Goal: Transaction & Acquisition: Purchase product/service

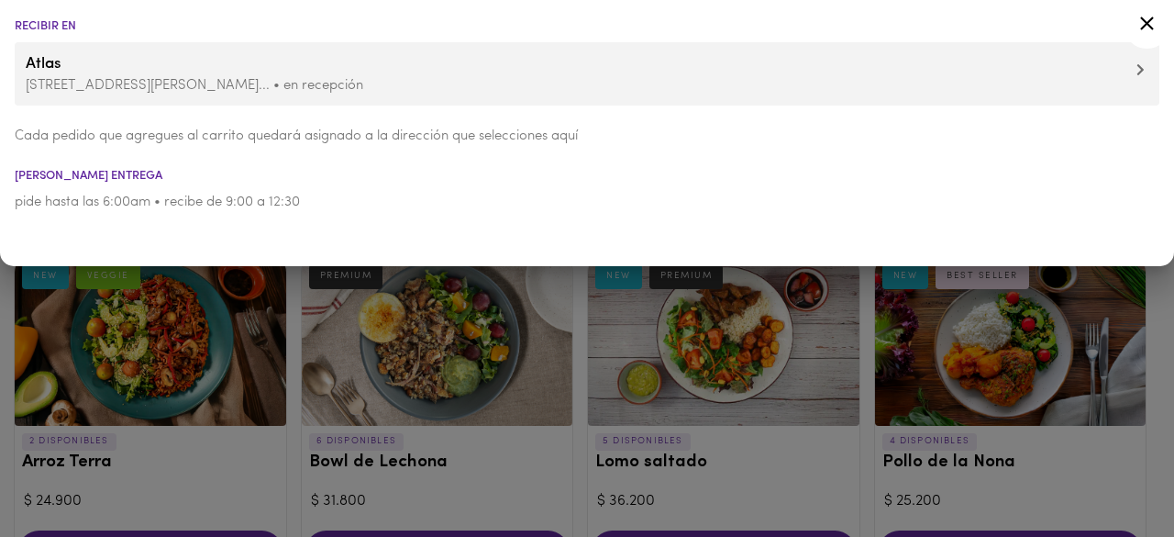
click at [1143, 20] on icon at bounding box center [1147, 24] width 14 height 14
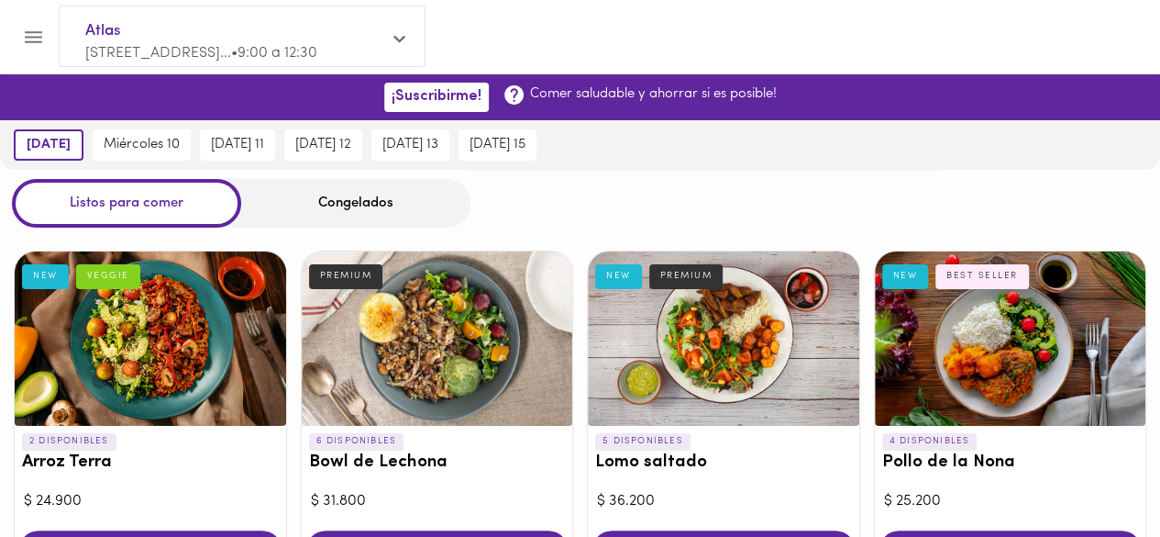
click at [369, 212] on div "Congelados" at bounding box center [355, 203] width 229 height 49
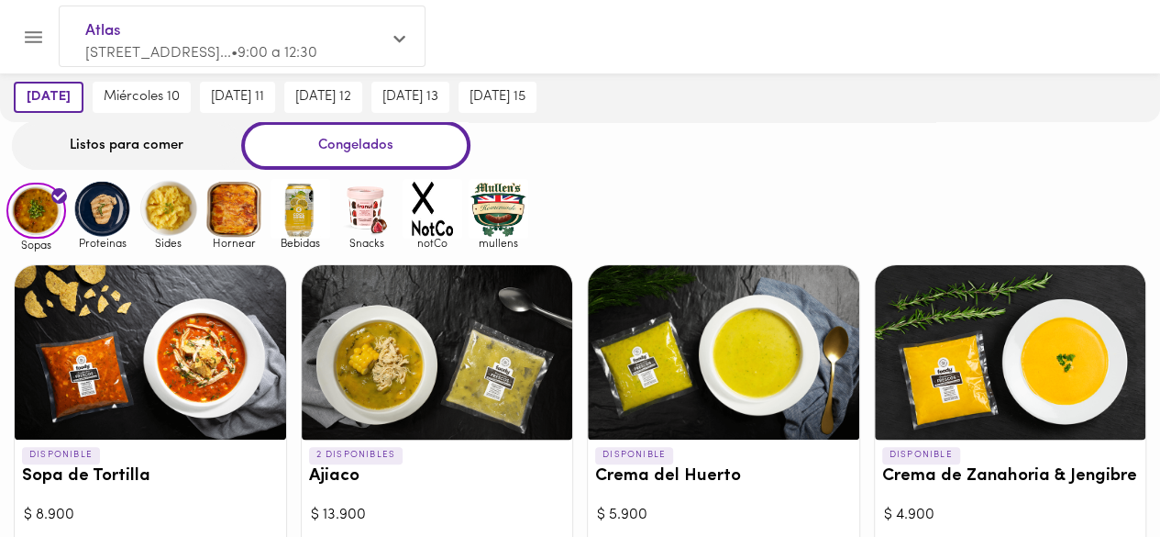
scroll to position [183, 0]
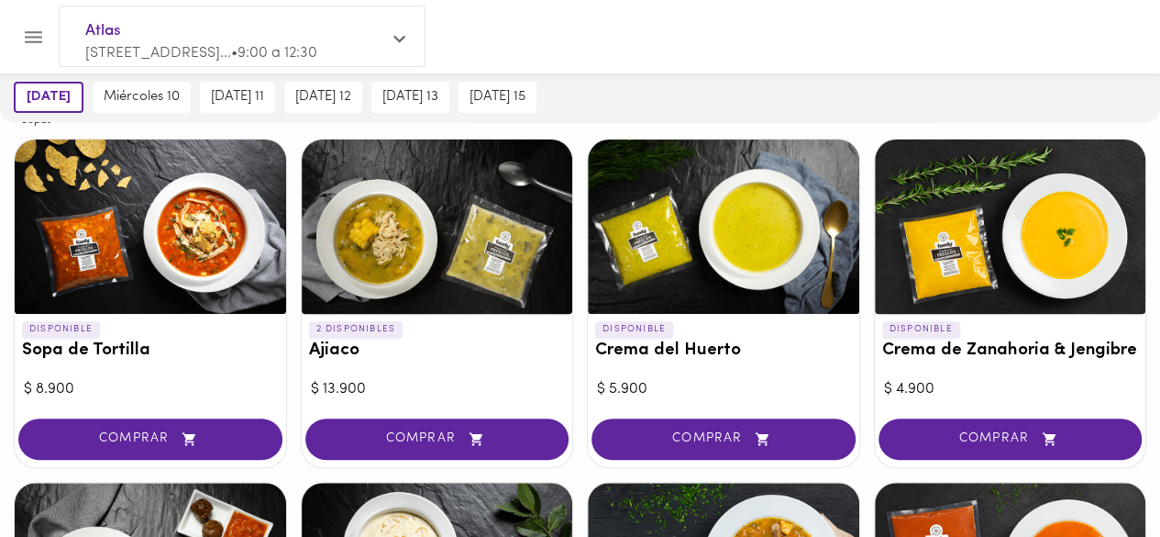
click at [194, 444] on icon "button" at bounding box center [189, 439] width 23 height 16
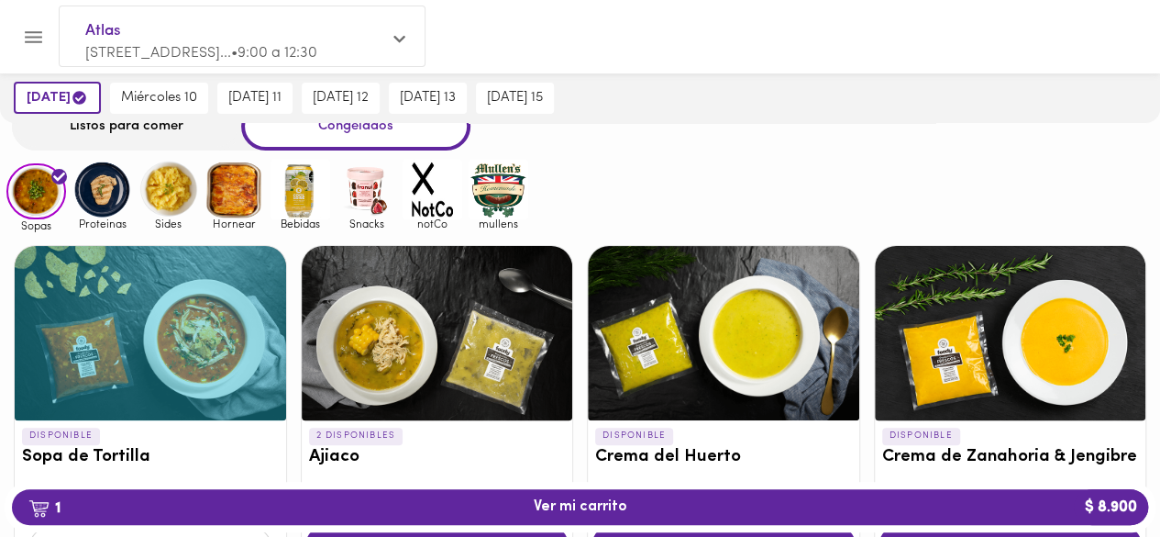
scroll to position [0, 0]
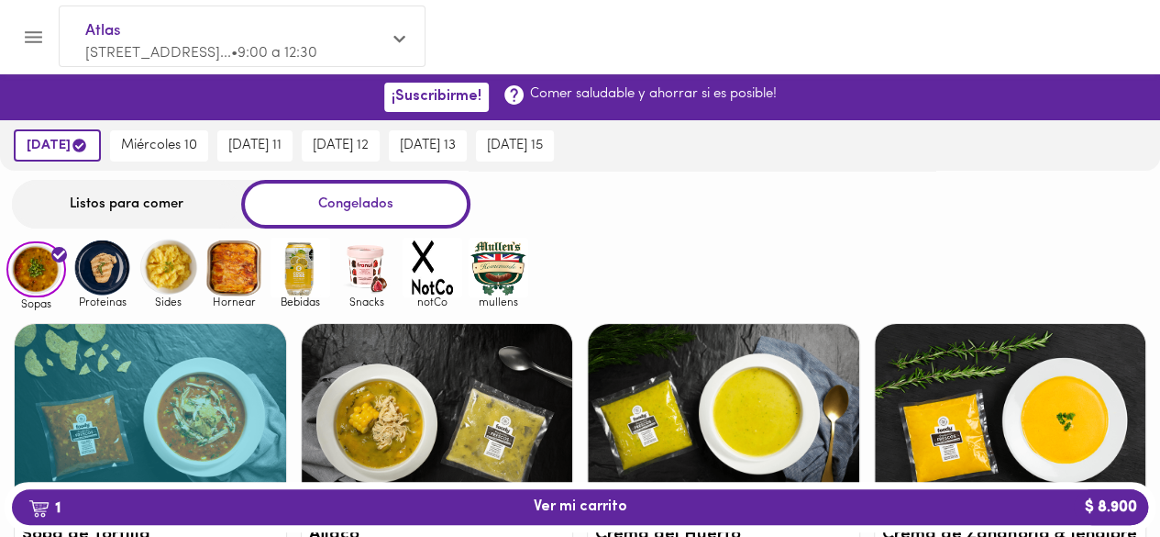
click at [115, 272] on img at bounding box center [102, 268] width 60 height 60
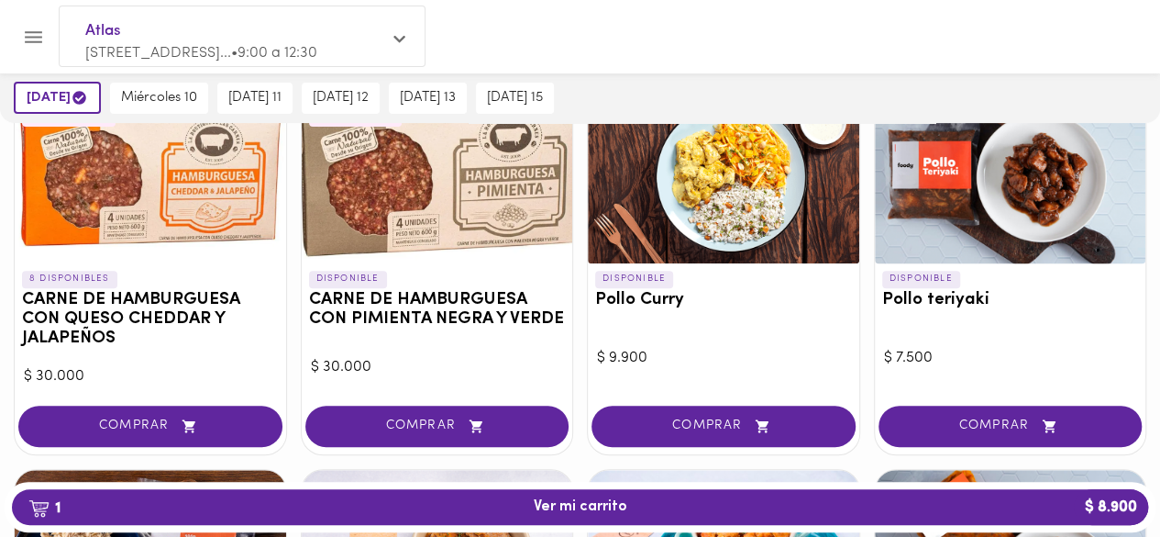
scroll to position [275, 0]
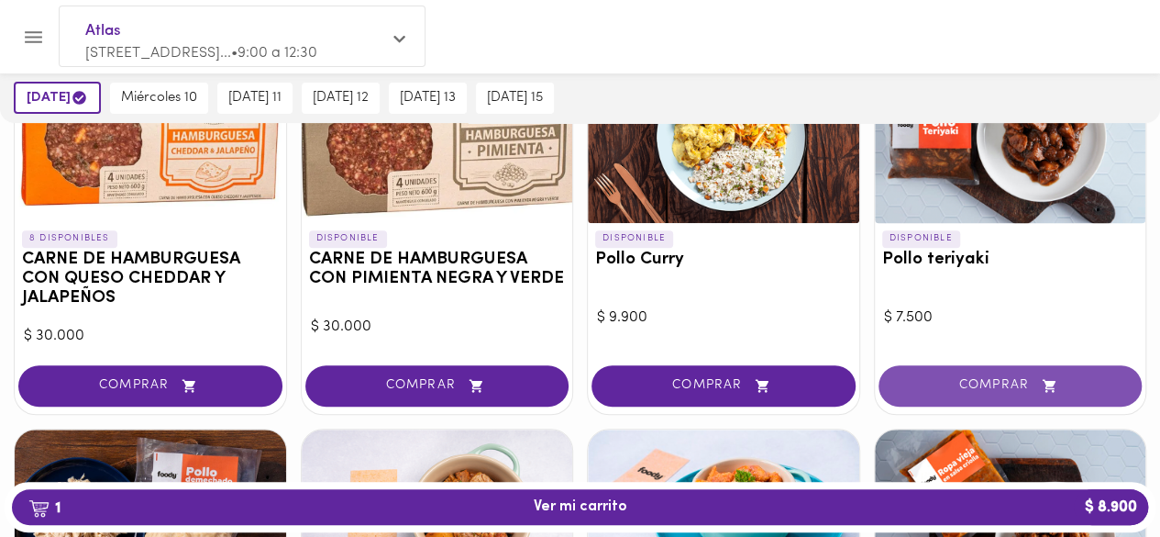
click at [1038, 388] on icon "button" at bounding box center [1049, 386] width 23 height 16
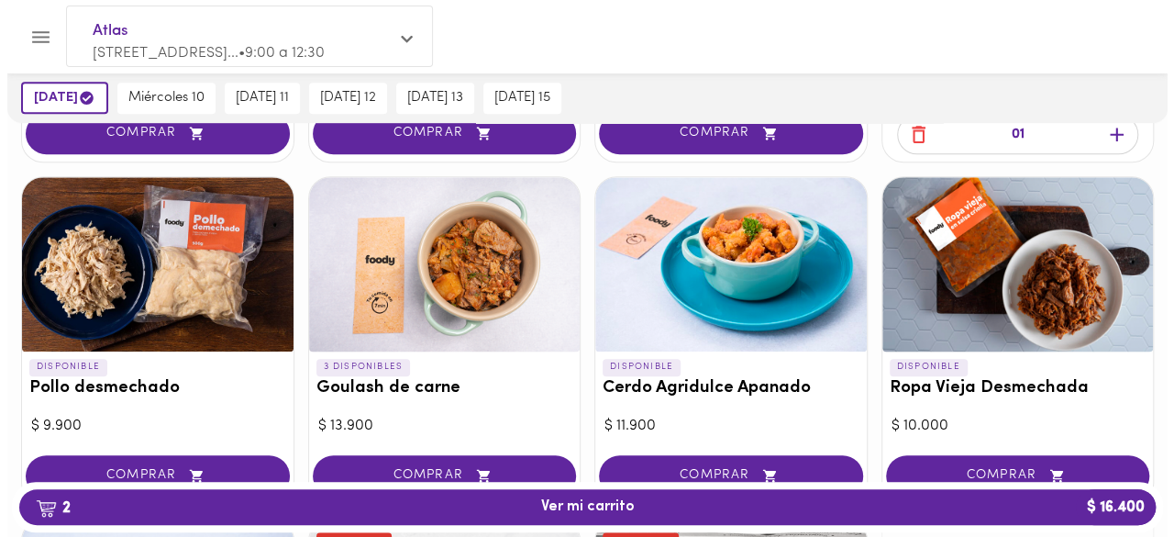
scroll to position [550, 0]
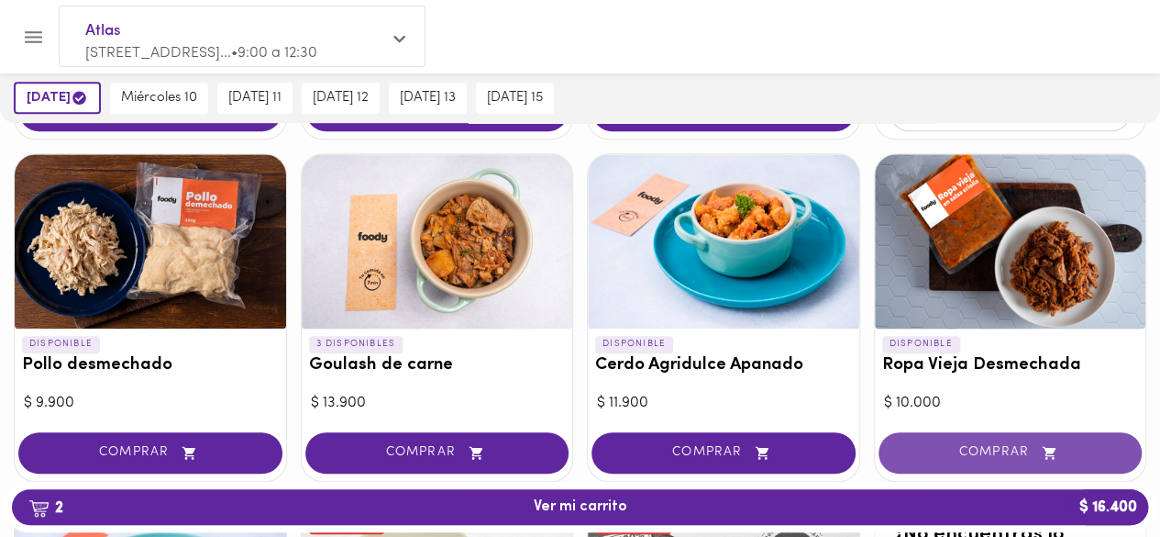
click at [1024, 458] on span "COMPRAR" at bounding box center [1011, 453] width 218 height 16
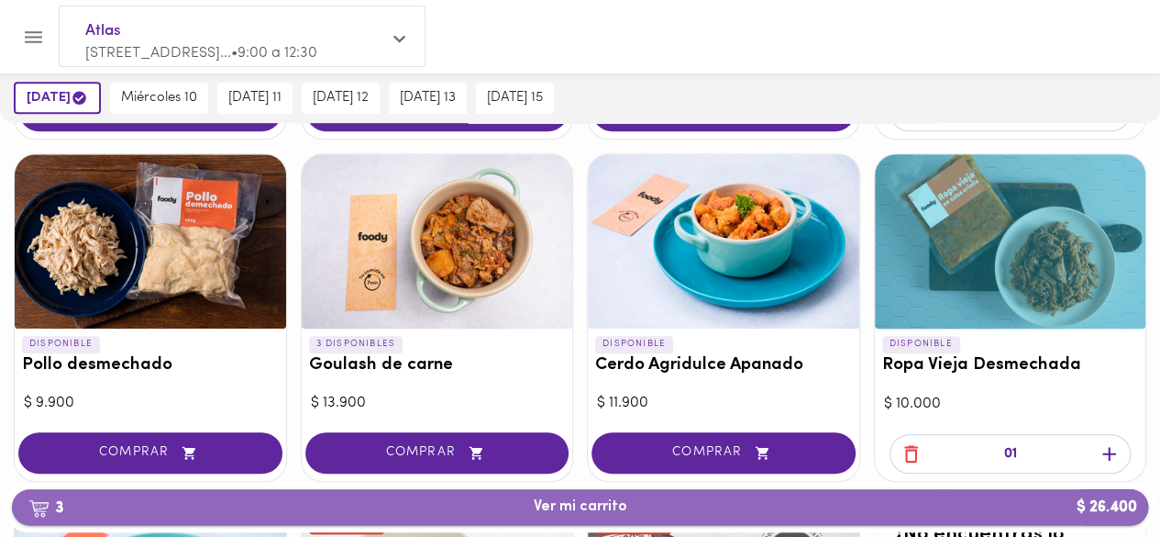
click at [931, 507] on span "3 Ver mi carrito $ 26.400" at bounding box center [580, 506] width 1107 height 17
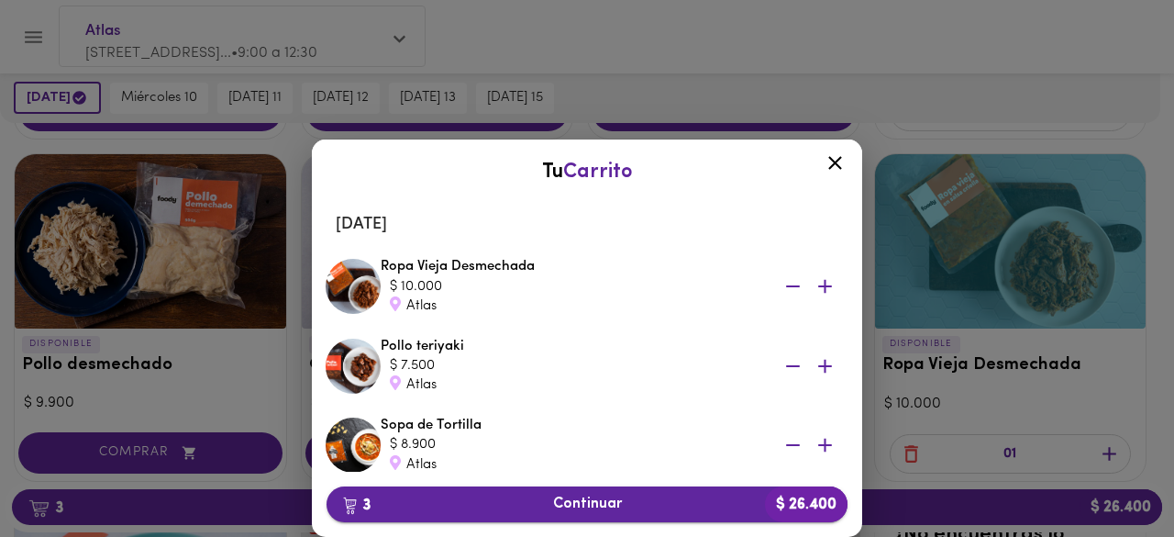
click at [605, 511] on span "3 Continuar $ 26.400" at bounding box center [587, 503] width 492 height 17
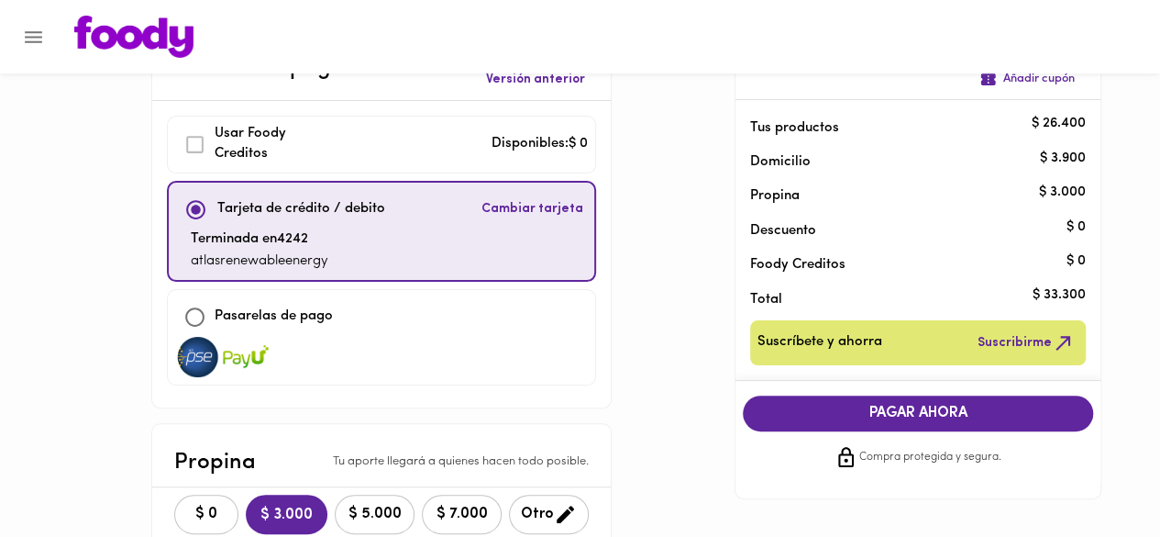
scroll to position [92, 0]
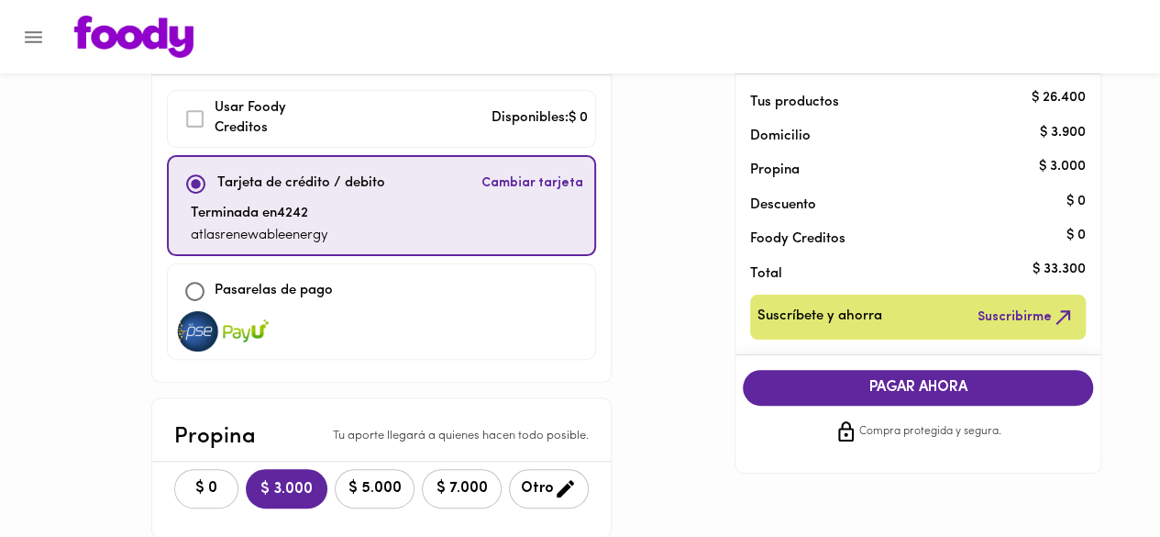
click at [186, 485] on span "$ 0" at bounding box center [206, 488] width 40 height 17
click at [939, 391] on span "PAGAR AHORA" at bounding box center [918, 387] width 314 height 17
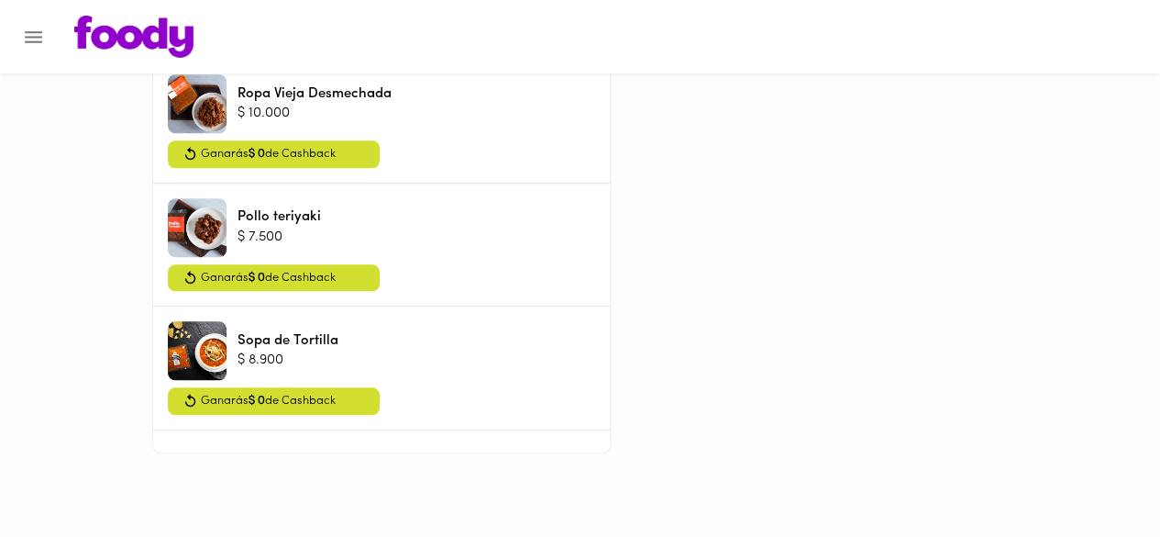
scroll to position [0, 0]
